Goal: Task Accomplishment & Management: Manage account settings

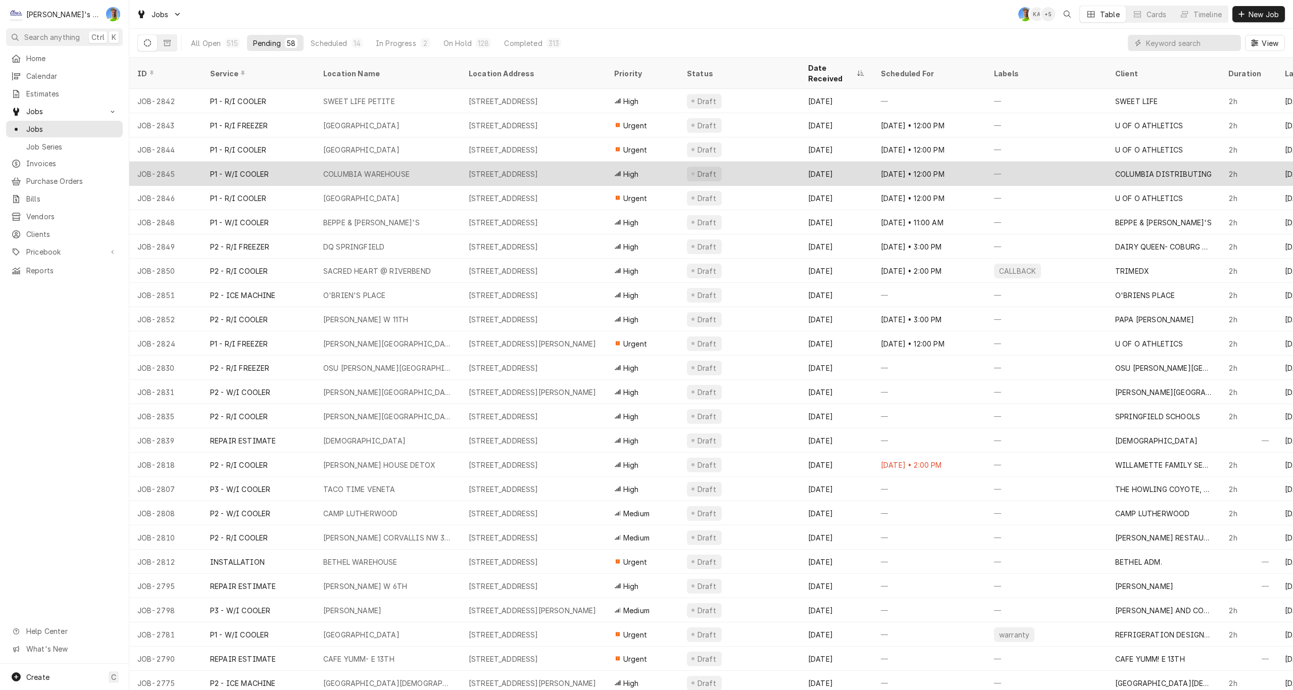
click at [455, 165] on div "COLUMBIA WAREHOUSE" at bounding box center [387, 174] width 145 height 24
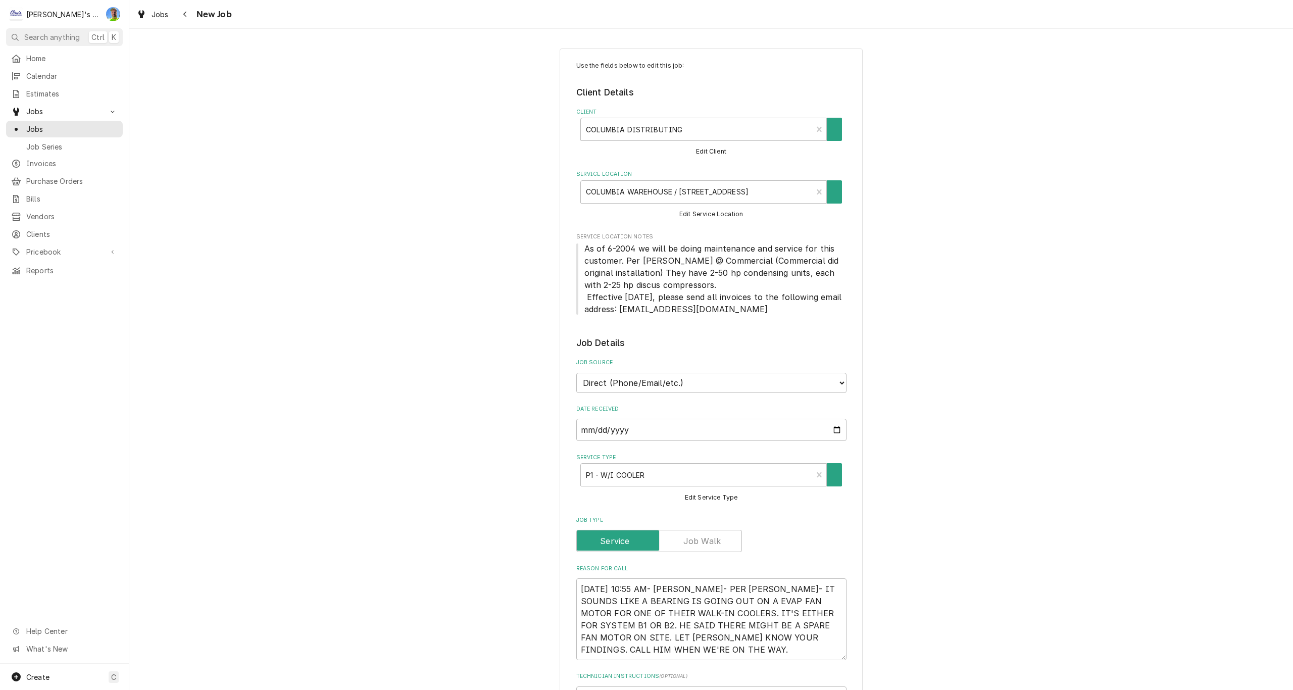
type textarea "x"
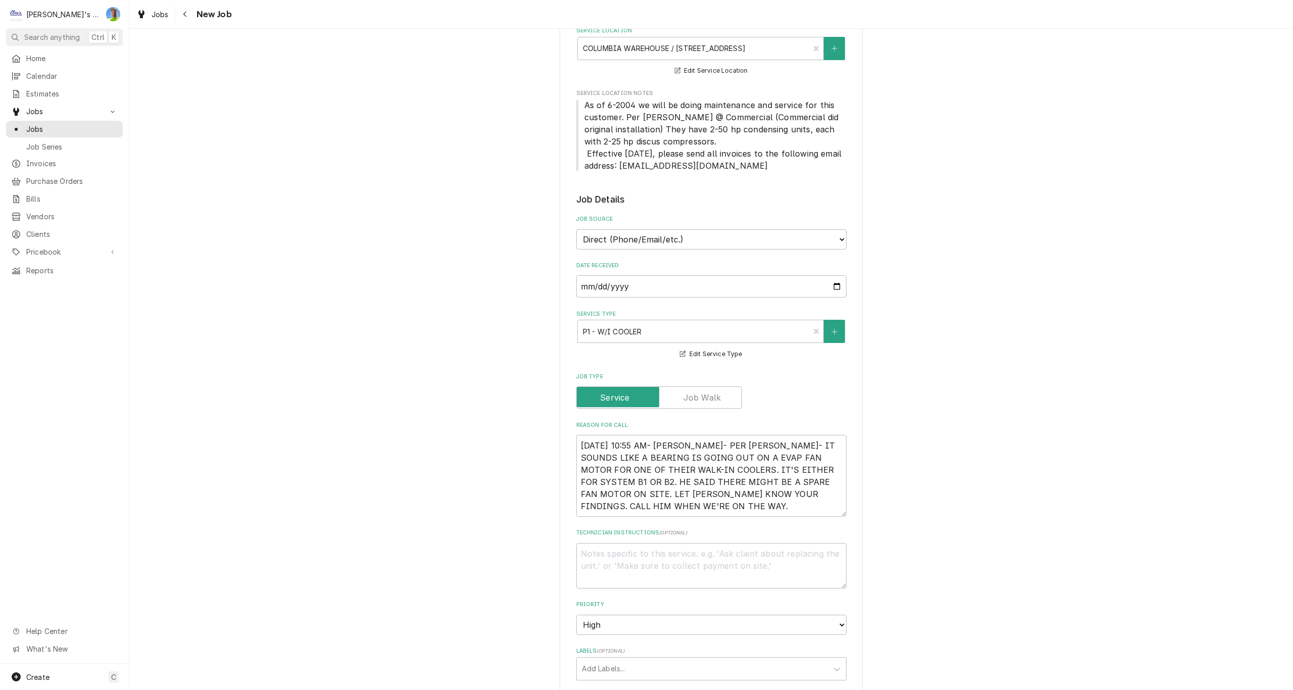
scroll to position [152, 0]
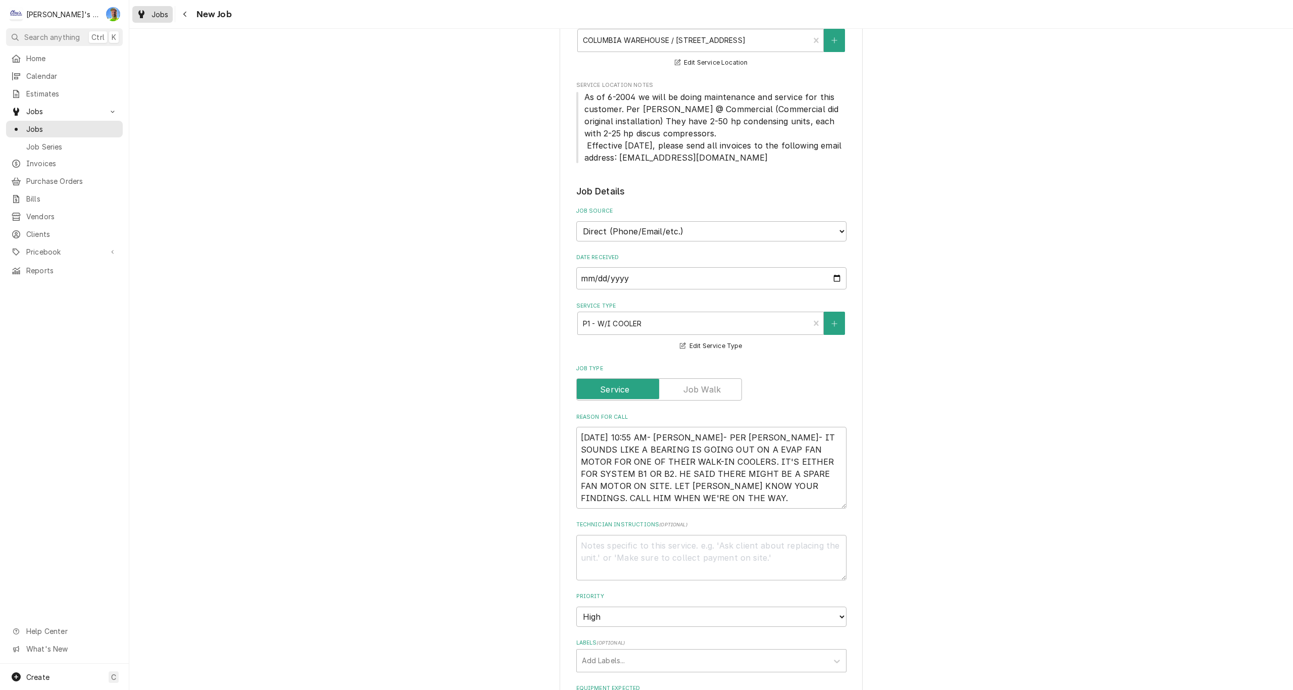
click at [155, 15] on span "Jobs" at bounding box center [160, 14] width 17 height 11
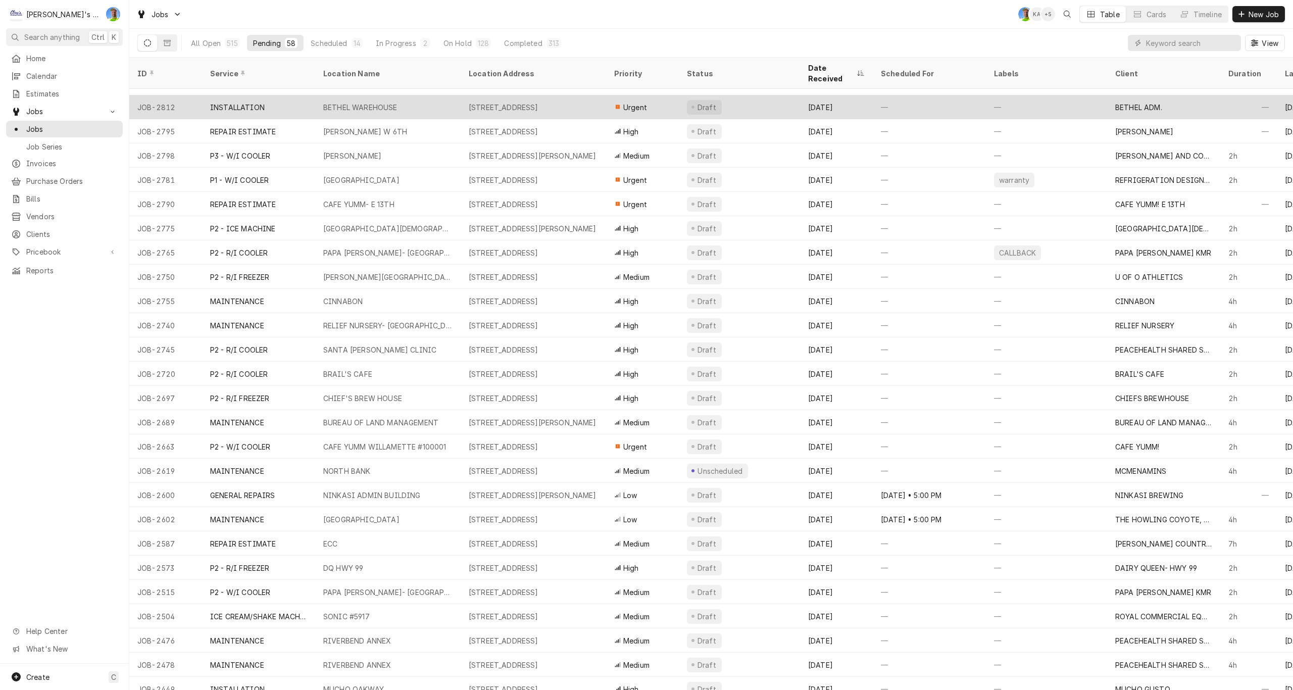
scroll to position [505, 0]
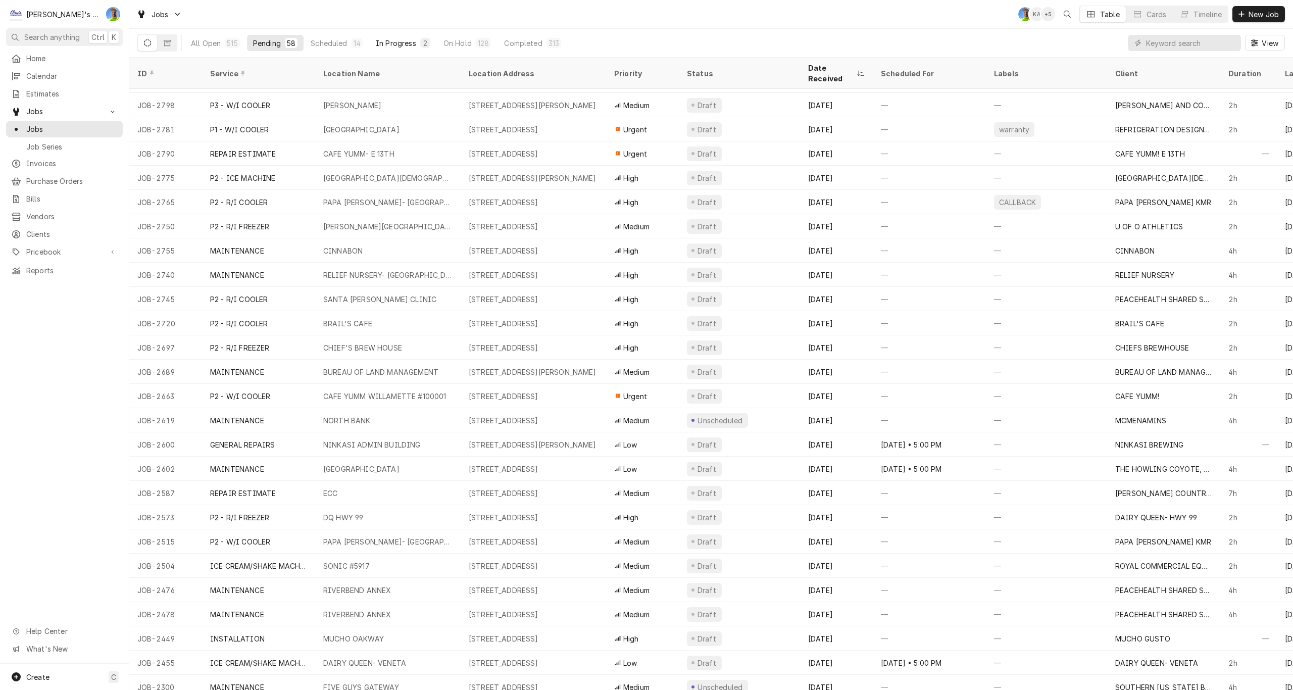
click at [388, 45] on div "In Progress" at bounding box center [396, 43] width 40 height 11
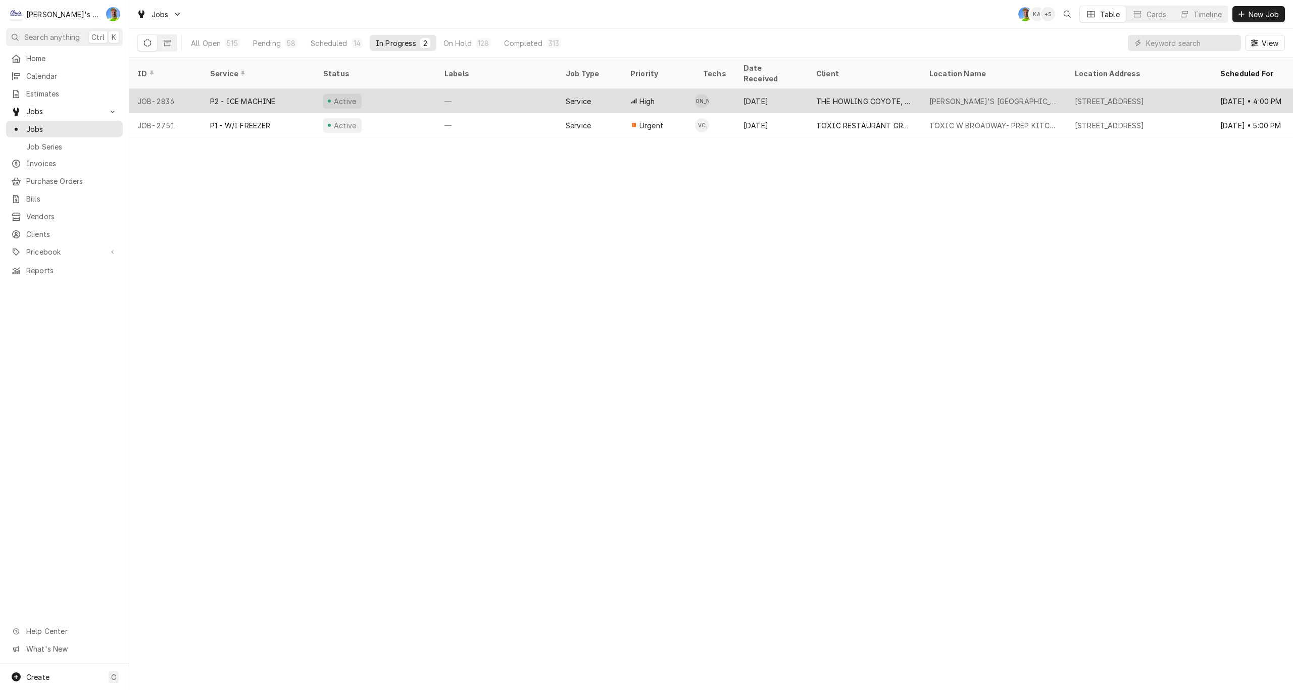
click at [387, 93] on div "Active" at bounding box center [375, 101] width 121 height 24
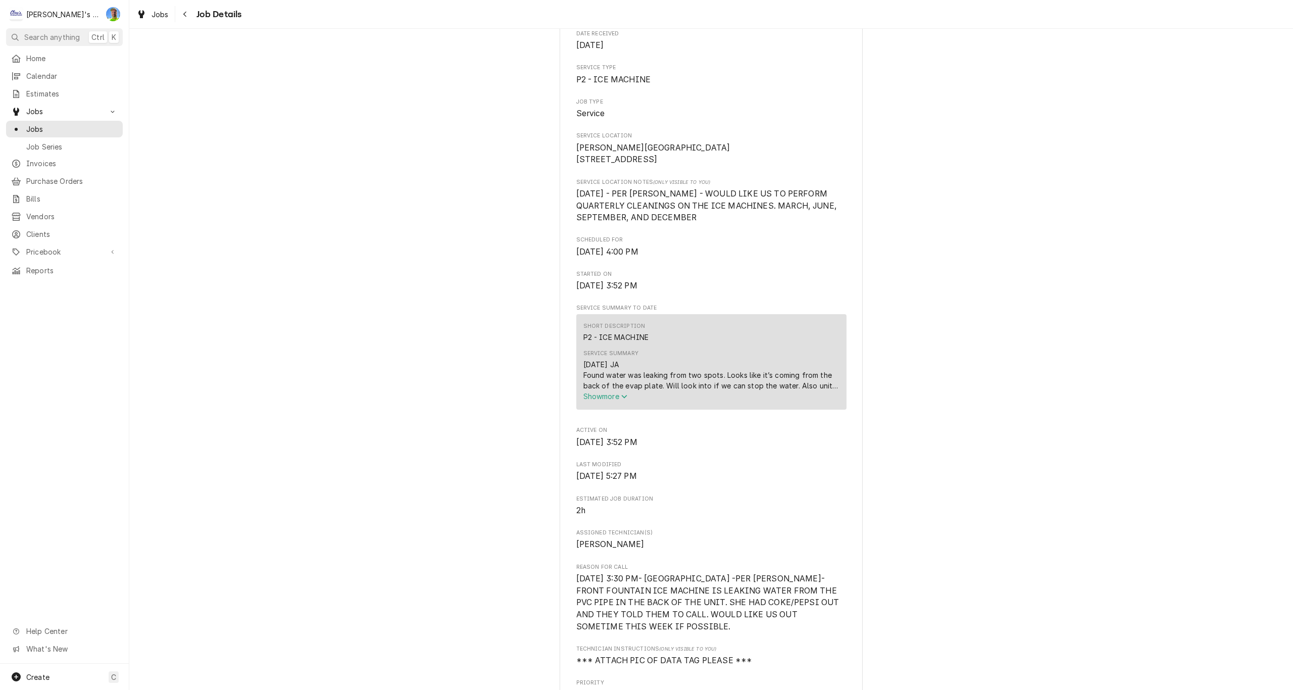
scroll to position [202, 0]
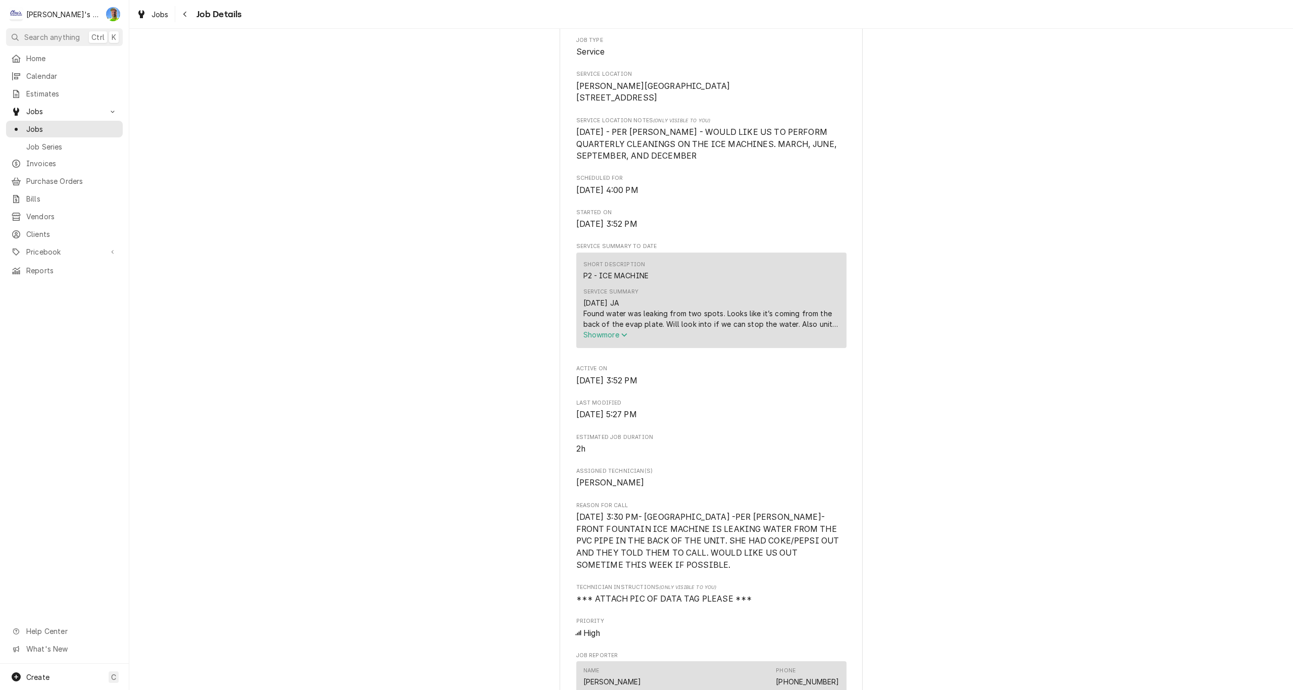
click at [594, 339] on span "Show more" at bounding box center [605, 334] width 44 height 9
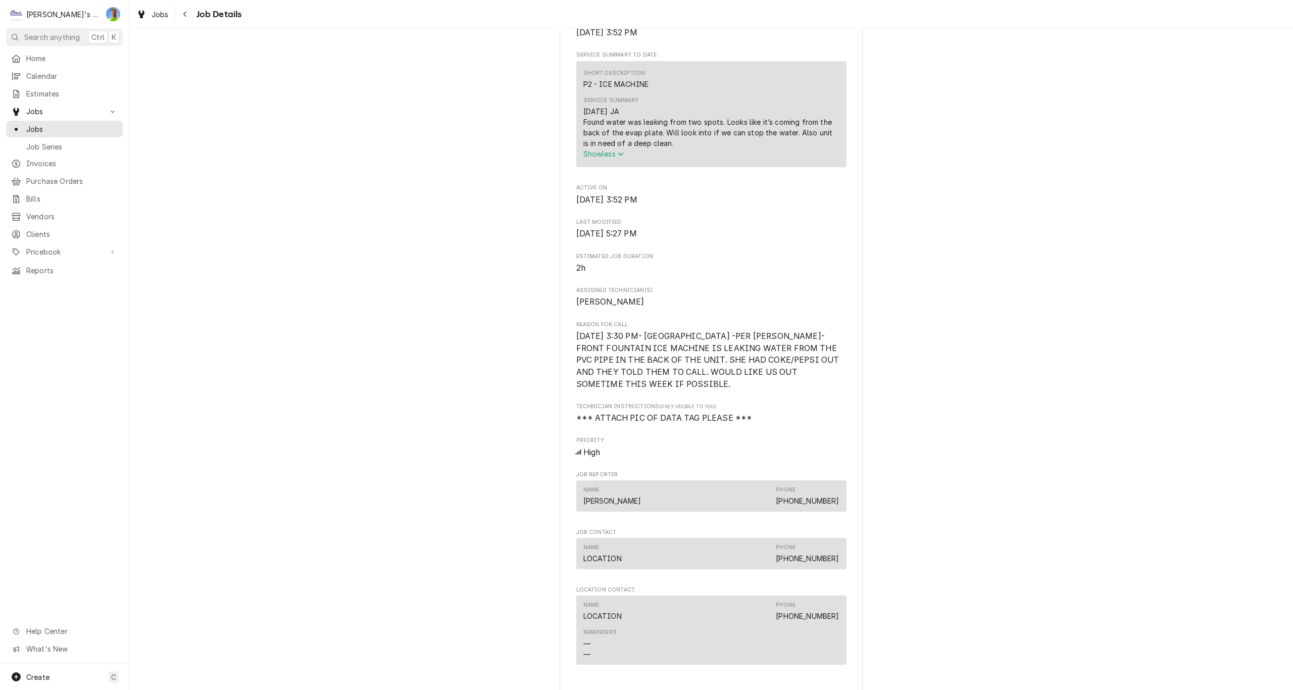
scroll to position [404, 0]
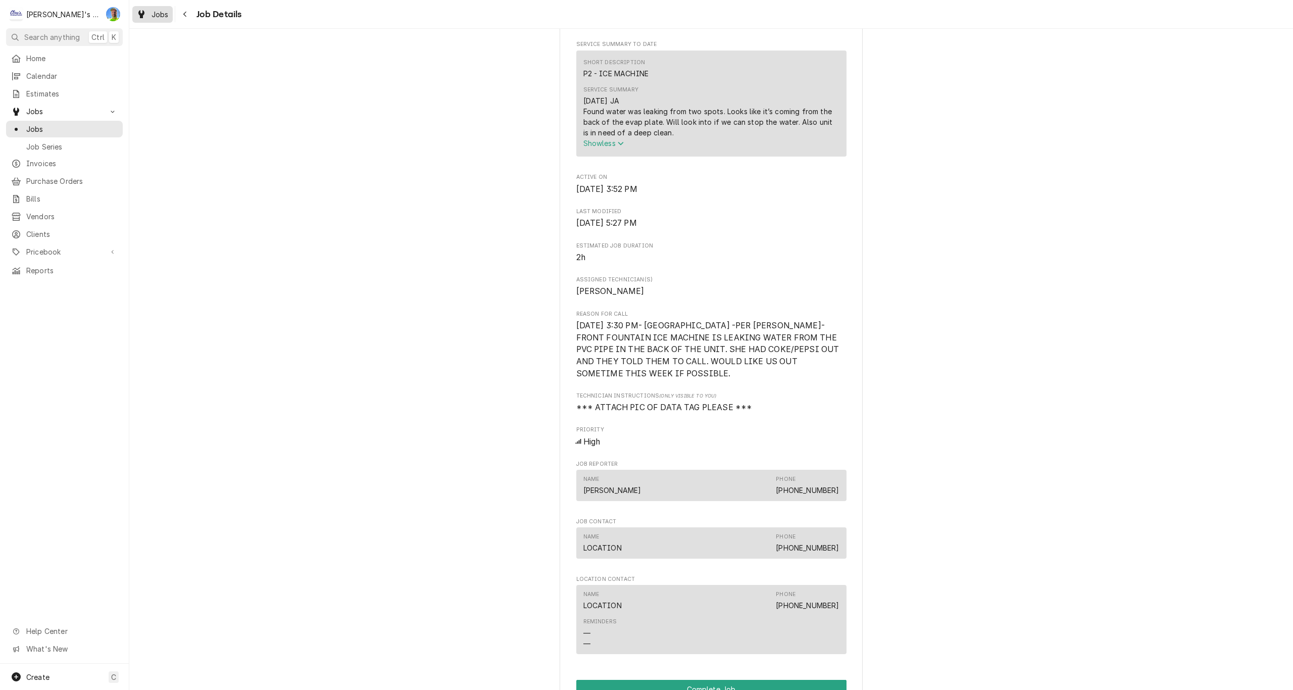
click at [148, 14] on div "Jobs" at bounding box center [152, 14] width 36 height 13
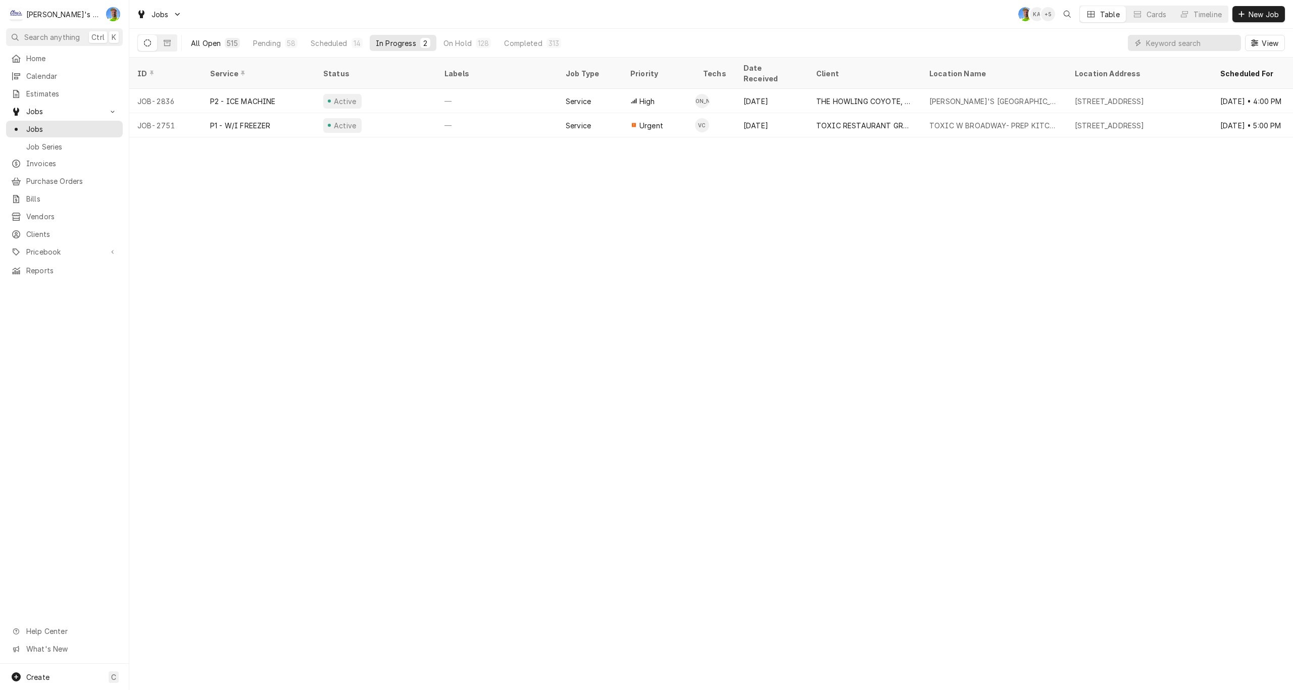
click at [213, 44] on div "All Open" at bounding box center [206, 43] width 30 height 11
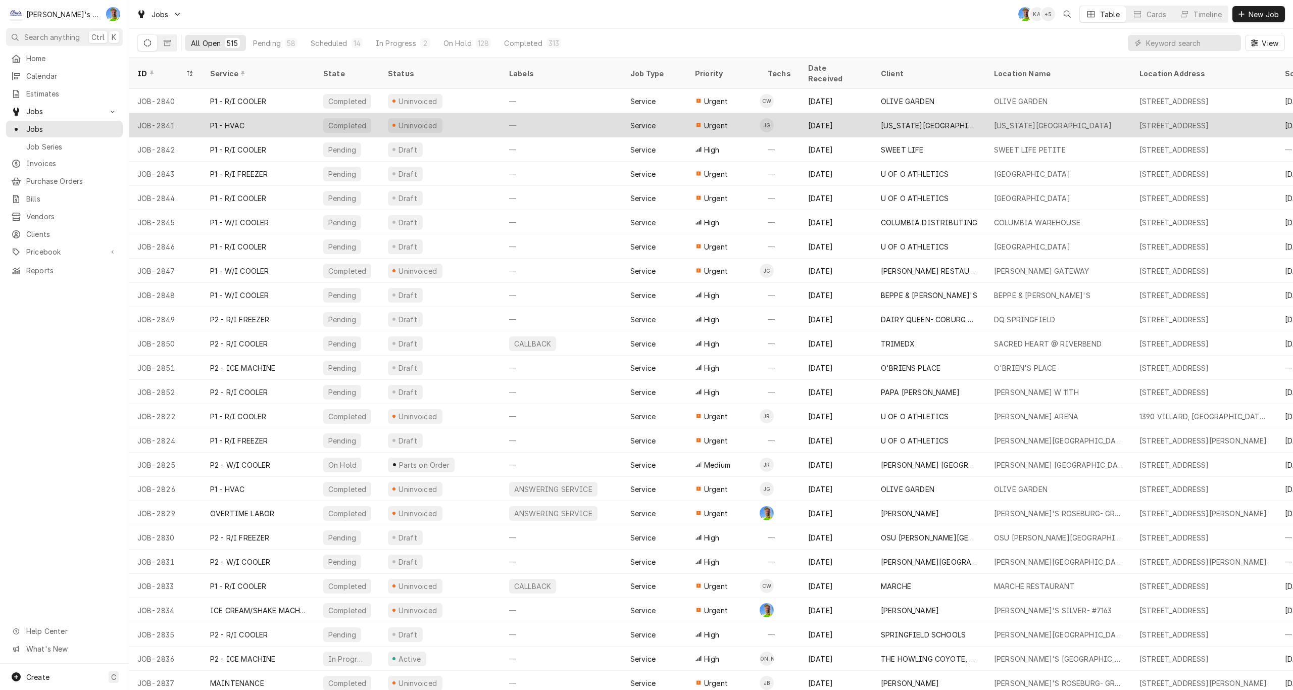
click at [488, 117] on div "Uninvoiced" at bounding box center [440, 125] width 121 height 24
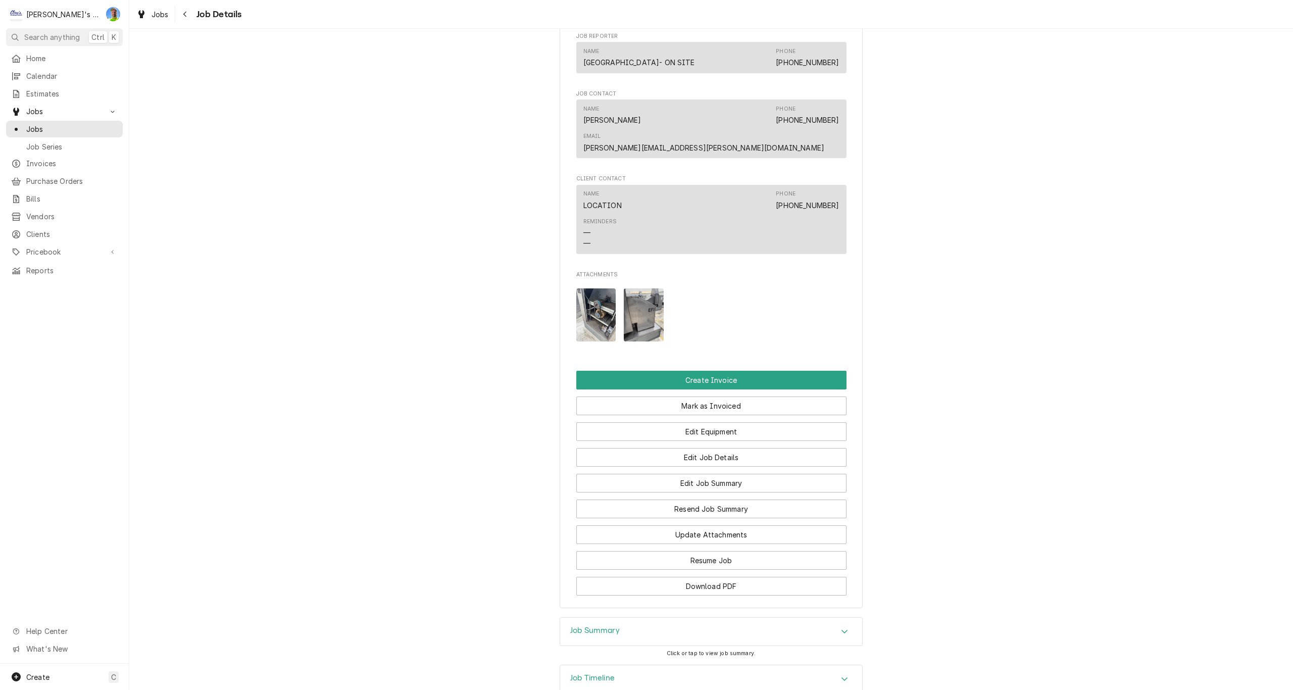
scroll to position [851, 0]
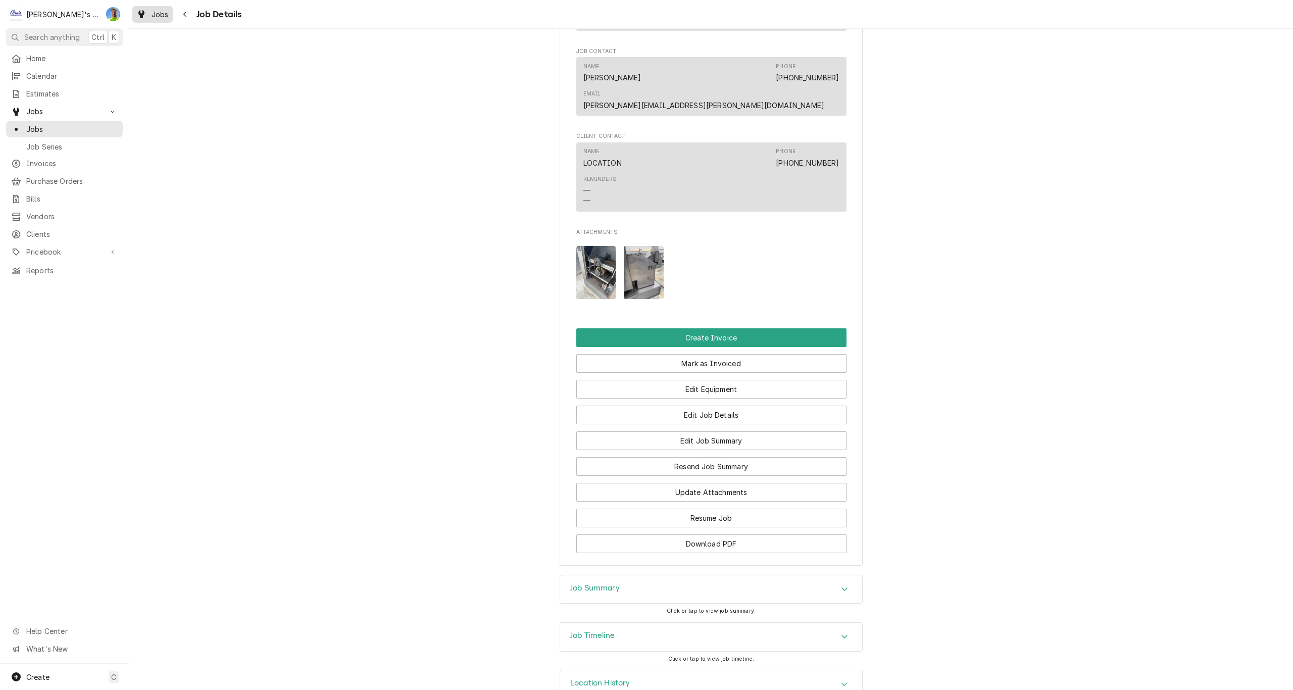
click at [160, 15] on span "Jobs" at bounding box center [160, 14] width 17 height 11
